Goal: Find specific page/section: Find specific page/section

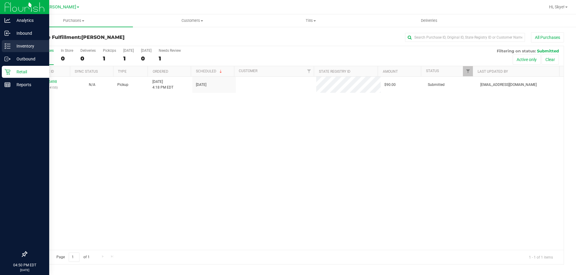
click at [13, 43] on p "Inventory" at bounding box center [28, 46] width 36 height 7
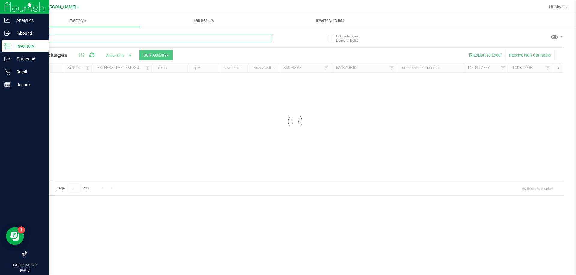
click at [119, 40] on input "text" at bounding box center [148, 38] width 245 height 9
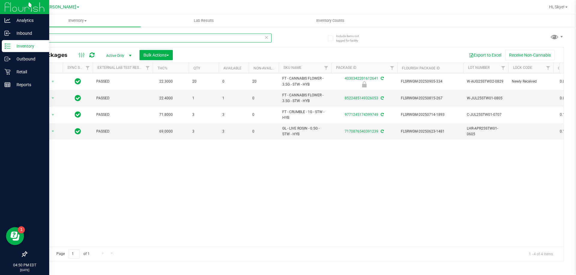
type input "stw"
click at [12, 70] on p "Retail" at bounding box center [28, 71] width 36 height 7
